Goal: Find specific page/section: Find specific page/section

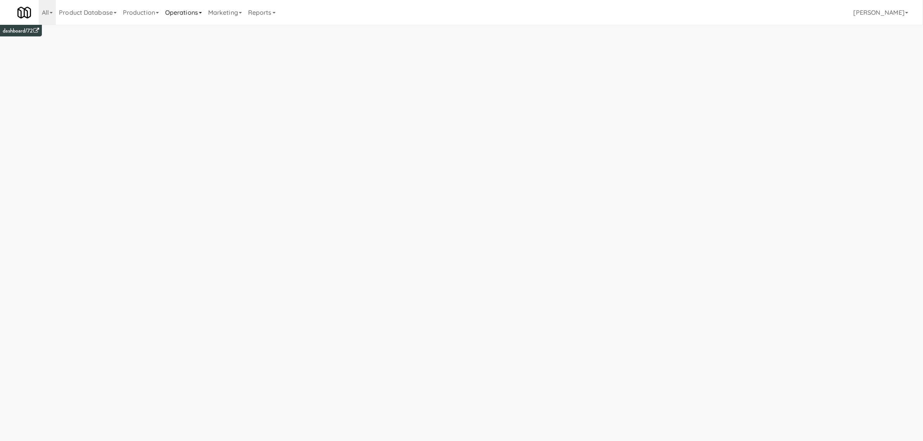
click at [188, 10] on link "Operations" at bounding box center [183, 12] width 43 height 25
click at [196, 58] on link "Operators" at bounding box center [193, 61] width 62 height 14
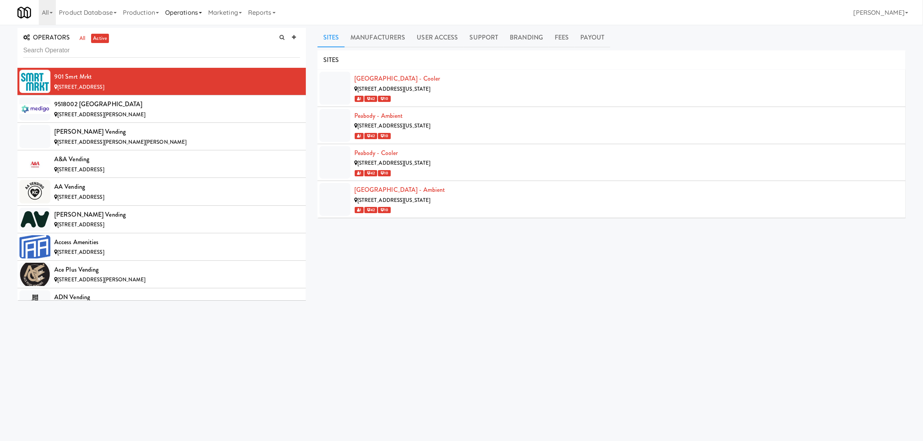
click at [184, 10] on link "Operations" at bounding box center [183, 12] width 43 height 25
click at [41, 10] on link "All" at bounding box center [47, 12] width 17 height 25
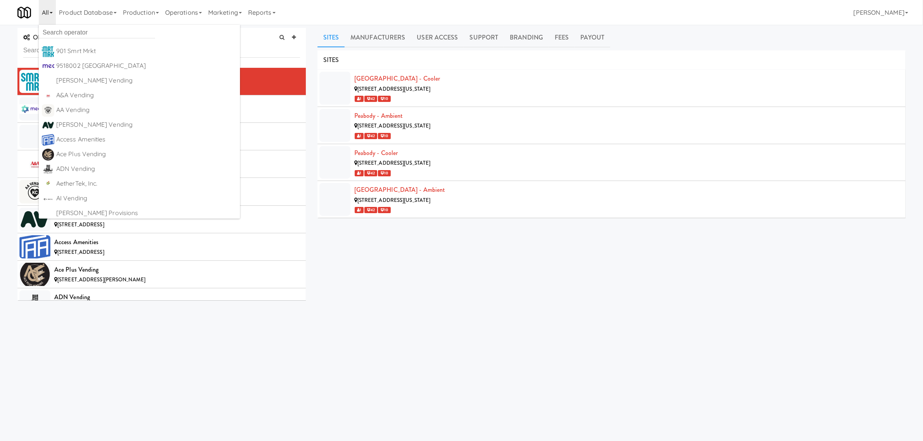
click at [47, 12] on link "All" at bounding box center [47, 12] width 17 height 25
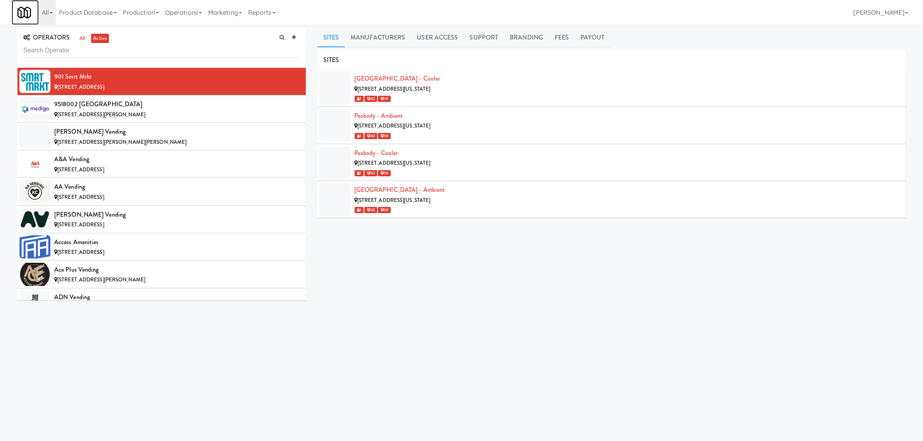
click at [29, 12] on img at bounding box center [24, 13] width 14 height 14
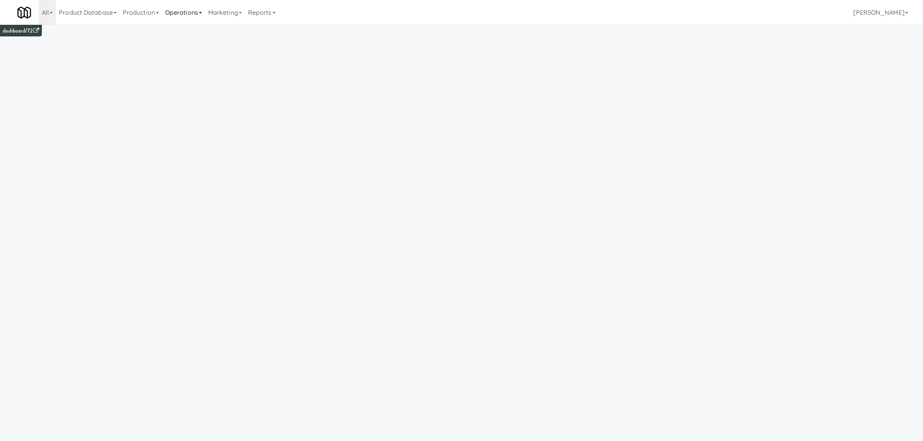
click at [195, 10] on link "Operations" at bounding box center [183, 12] width 43 height 25
click at [191, 62] on link "Operators" at bounding box center [193, 61] width 62 height 14
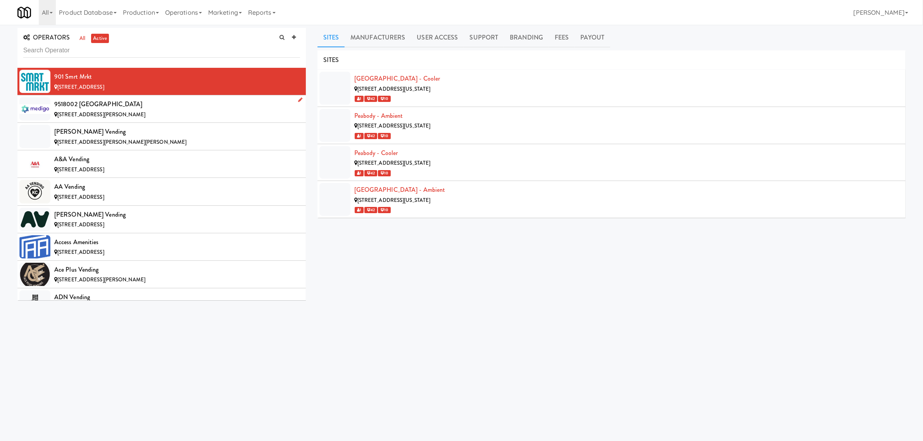
click at [91, 107] on div "9518002 [GEOGRAPHIC_DATA]" at bounding box center [177, 104] width 246 height 12
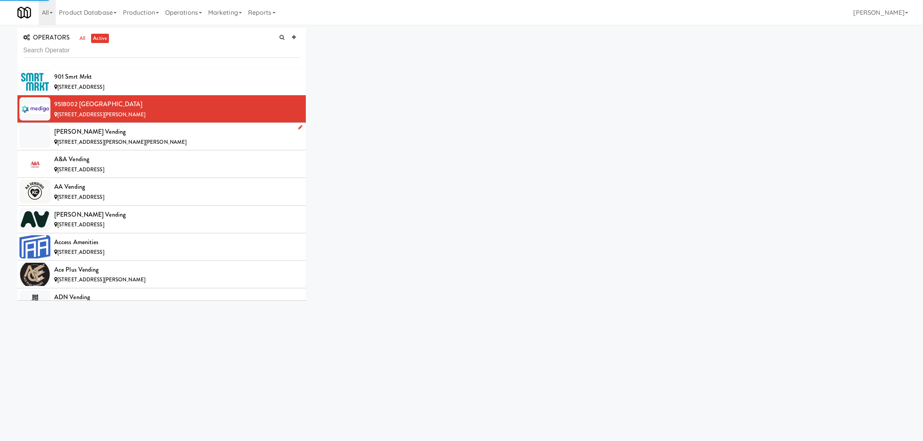
click at [94, 132] on div "[PERSON_NAME] Vending" at bounding box center [177, 132] width 246 height 12
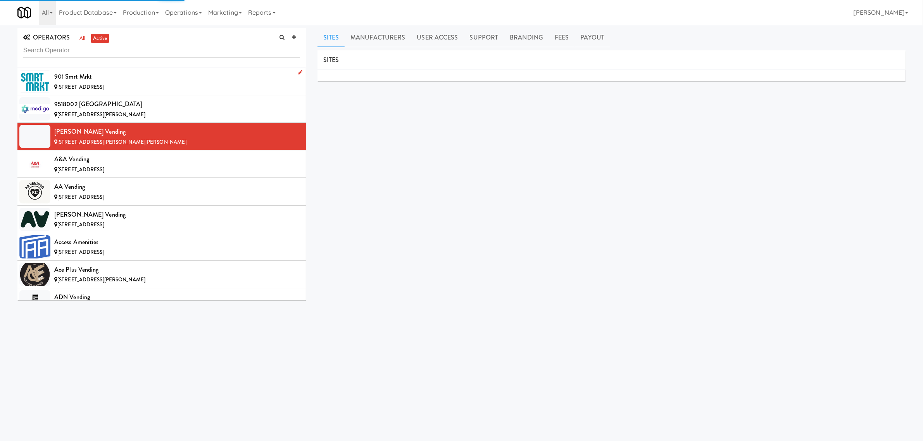
click at [90, 80] on div "901 Smrt Mrkt" at bounding box center [177, 77] width 246 height 12
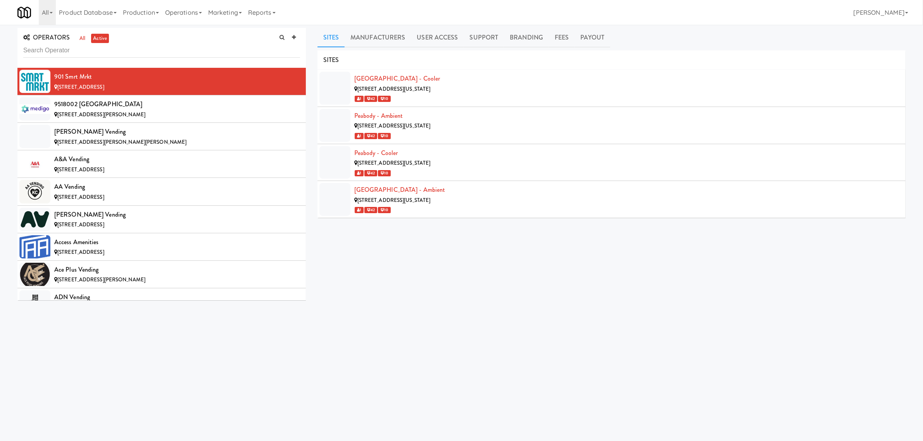
click at [332, 40] on link "Sites" at bounding box center [331, 37] width 28 height 19
click at [595, 38] on link "Payout" at bounding box center [593, 37] width 36 height 19
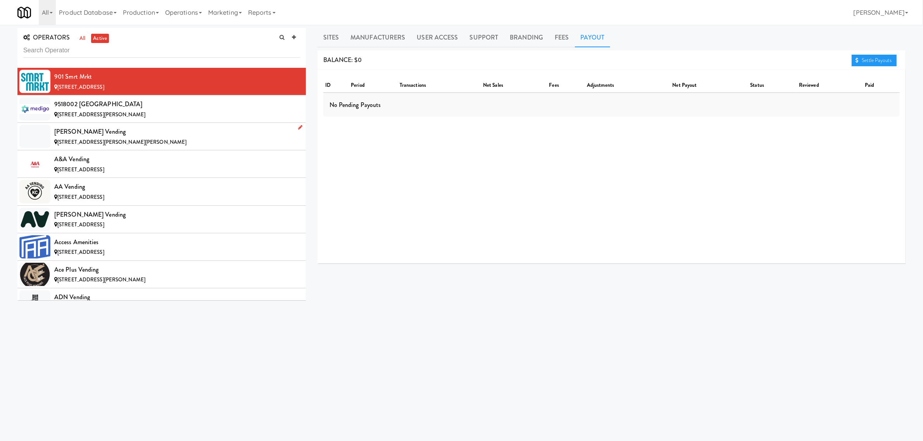
click at [98, 138] on div "[STREET_ADDRESS][PERSON_NAME][PERSON_NAME]" at bounding box center [177, 143] width 246 height 10
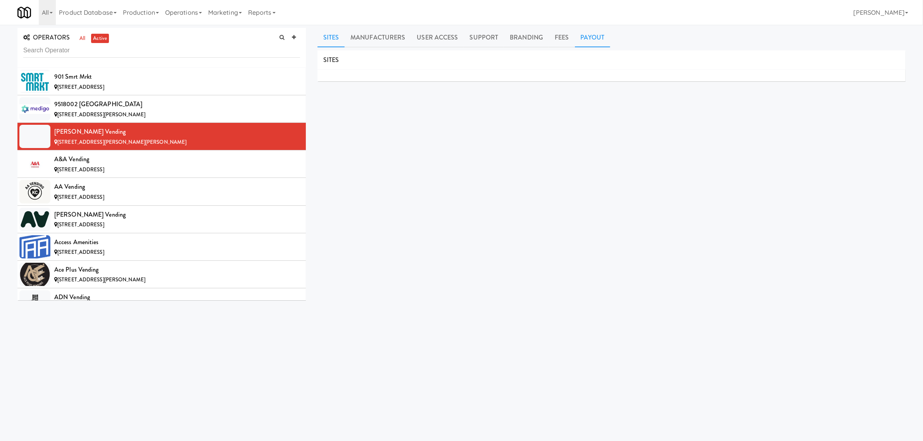
click at [588, 36] on link "Payout" at bounding box center [593, 37] width 36 height 19
click at [110, 105] on div "9518002 [GEOGRAPHIC_DATA]" at bounding box center [177, 104] width 246 height 12
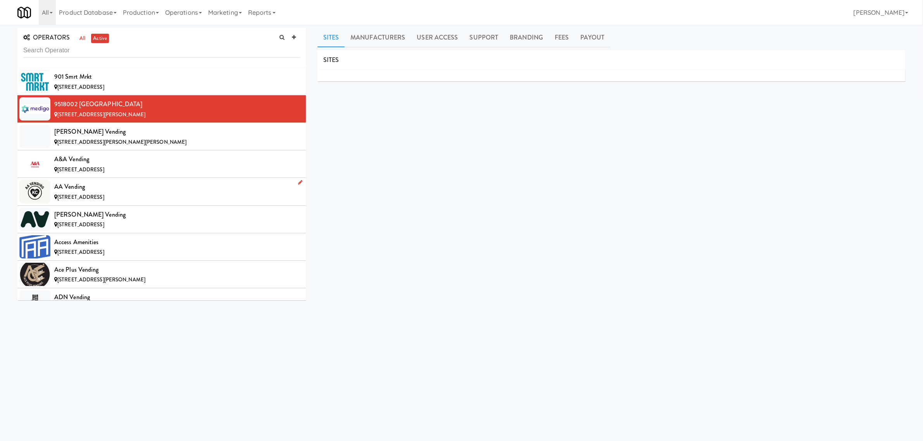
click at [117, 189] on div "AA Vending" at bounding box center [177, 187] width 246 height 12
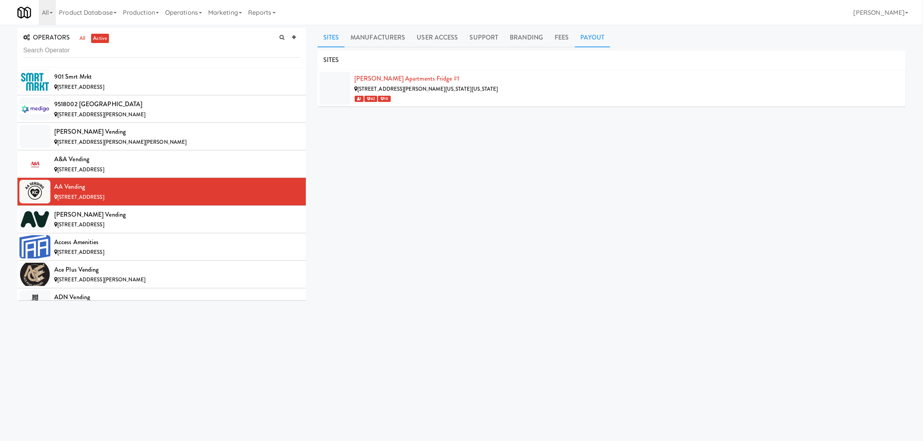
click at [584, 42] on link "Payout" at bounding box center [593, 37] width 36 height 19
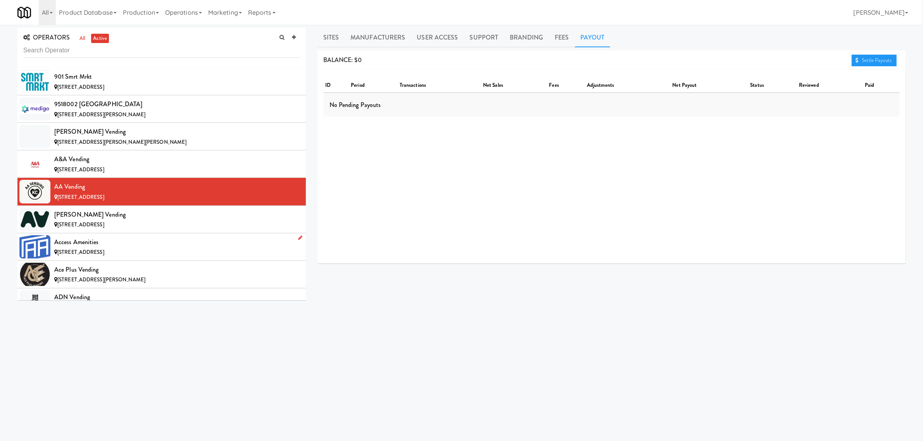
click at [108, 245] on div "Access Amenities" at bounding box center [177, 242] width 246 height 12
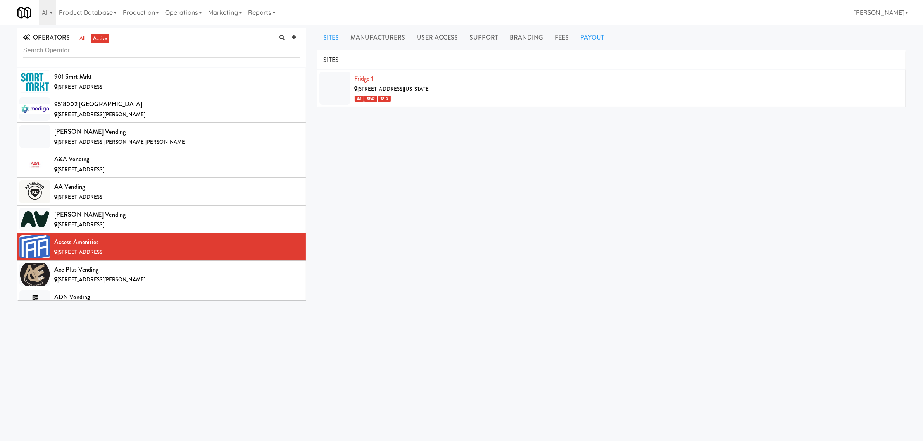
click at [584, 35] on link "Payout" at bounding box center [593, 37] width 36 height 19
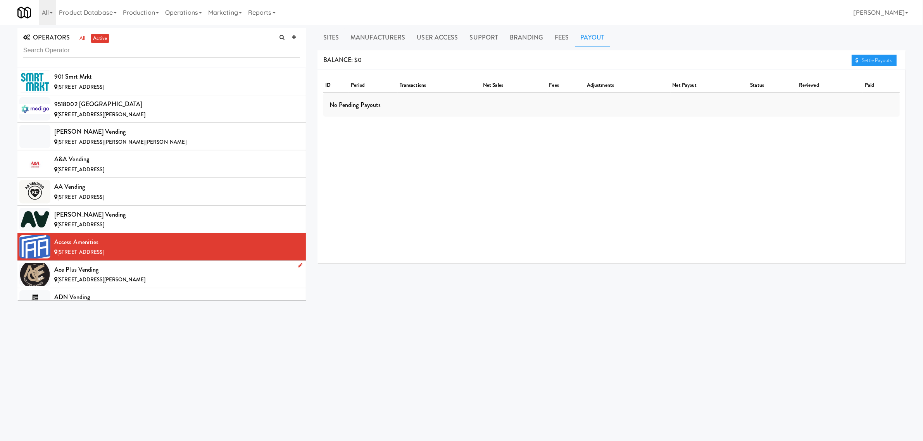
click at [103, 278] on span "[STREET_ADDRESS][PERSON_NAME]" at bounding box center [101, 279] width 88 height 7
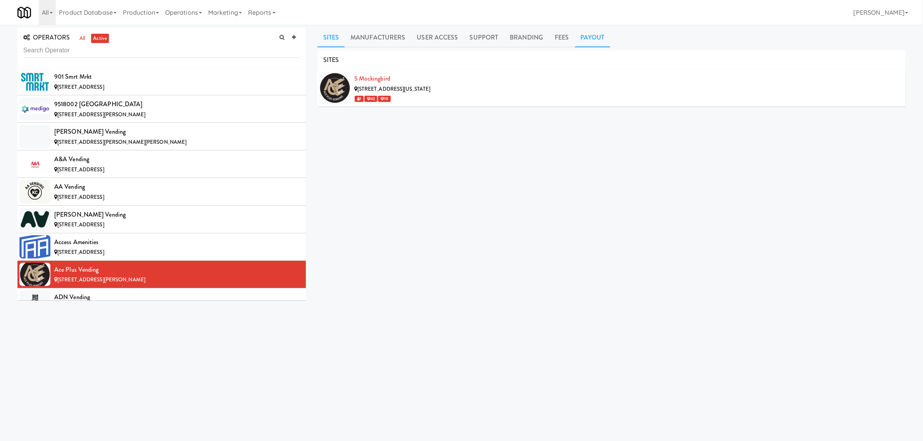
click at [582, 34] on link "Payout" at bounding box center [593, 37] width 36 height 19
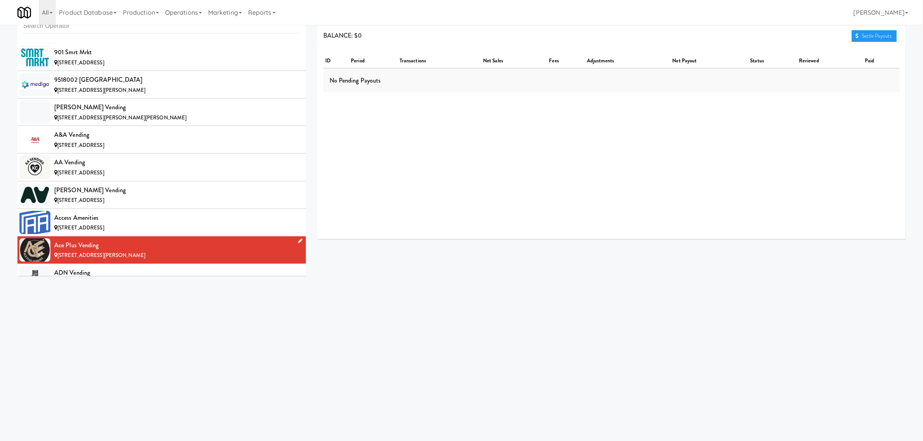
scroll to position [145, 0]
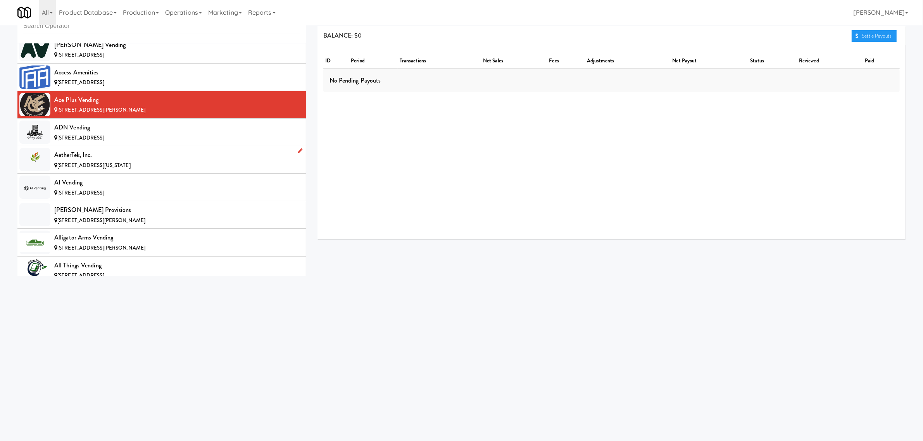
click at [89, 165] on span "[STREET_ADDRESS][US_STATE]" at bounding box center [93, 165] width 73 height 7
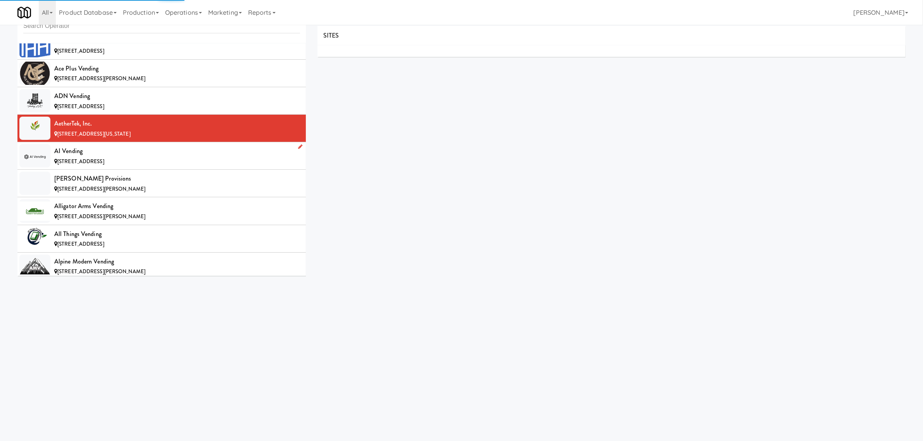
scroll to position [194, 0]
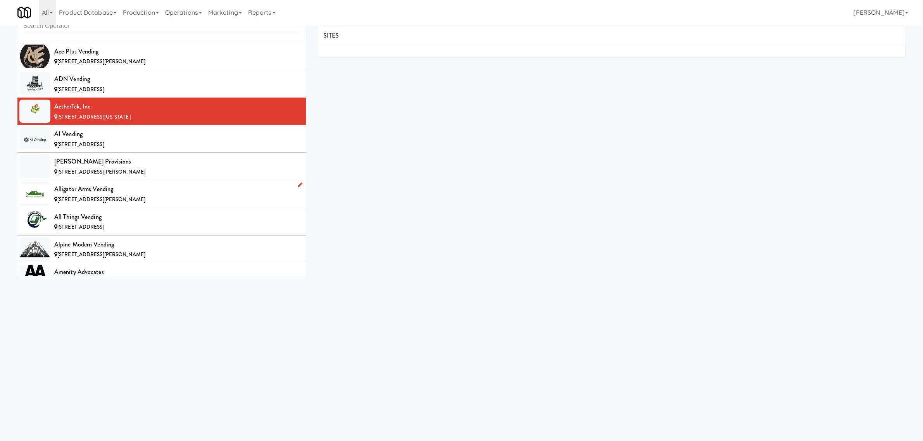
click at [105, 196] on div "[STREET_ADDRESS][PERSON_NAME]" at bounding box center [177, 200] width 246 height 10
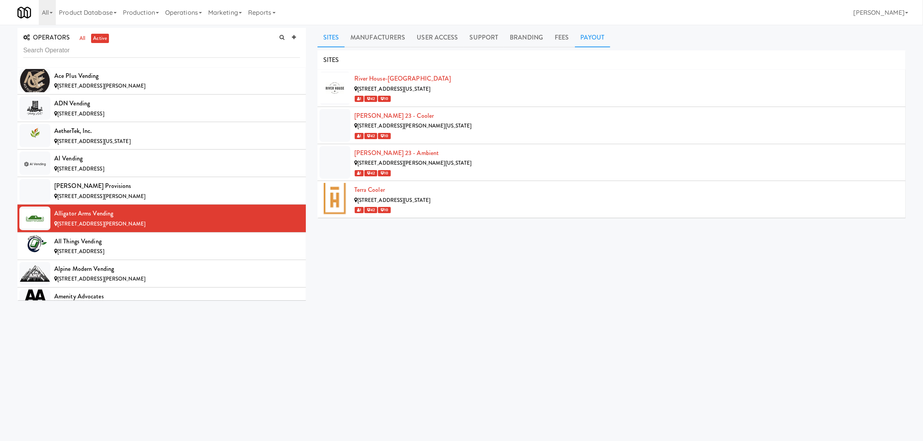
click at [593, 36] on link "Payout" at bounding box center [593, 37] width 36 height 19
